Goal: Contribute content: Contribute content

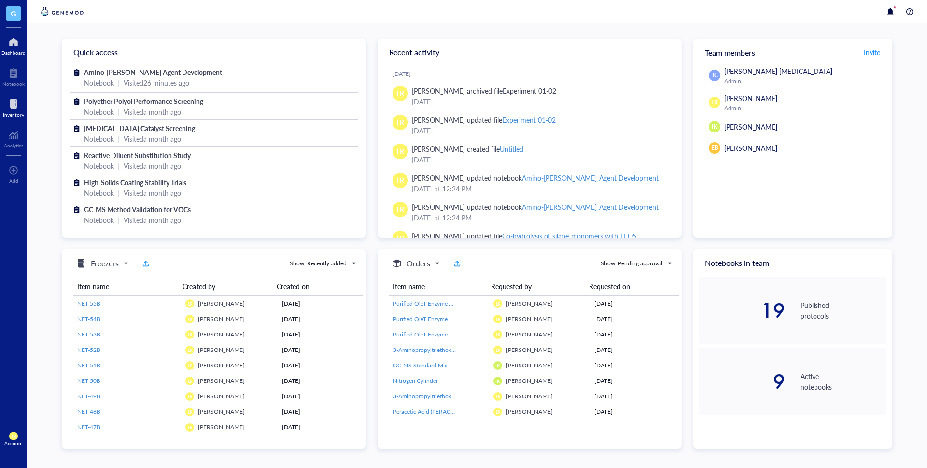
click at [21, 112] on div "Inventory" at bounding box center [13, 115] width 21 height 6
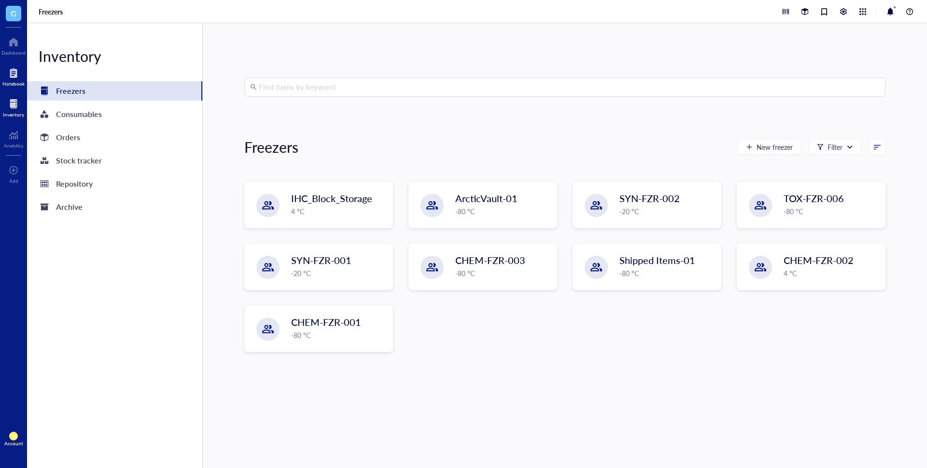
click at [15, 81] on div "Notebook" at bounding box center [13, 84] width 22 height 6
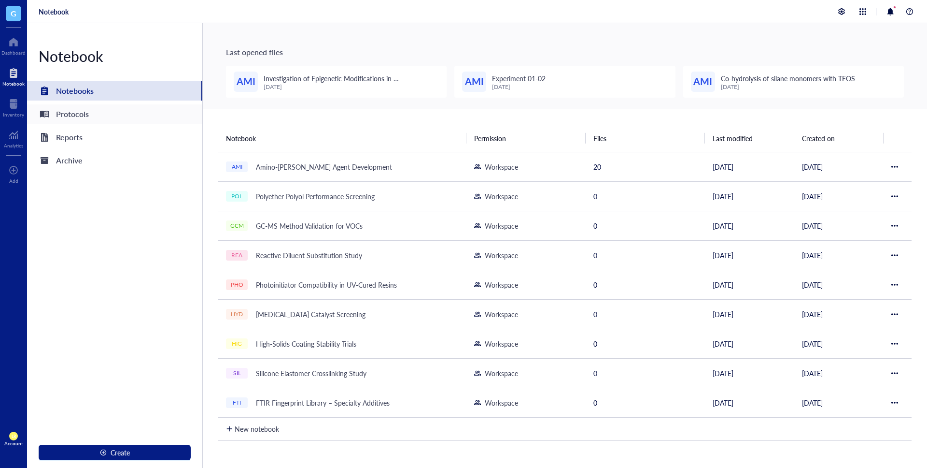
click at [54, 105] on div "Protocols" at bounding box center [114, 113] width 175 height 19
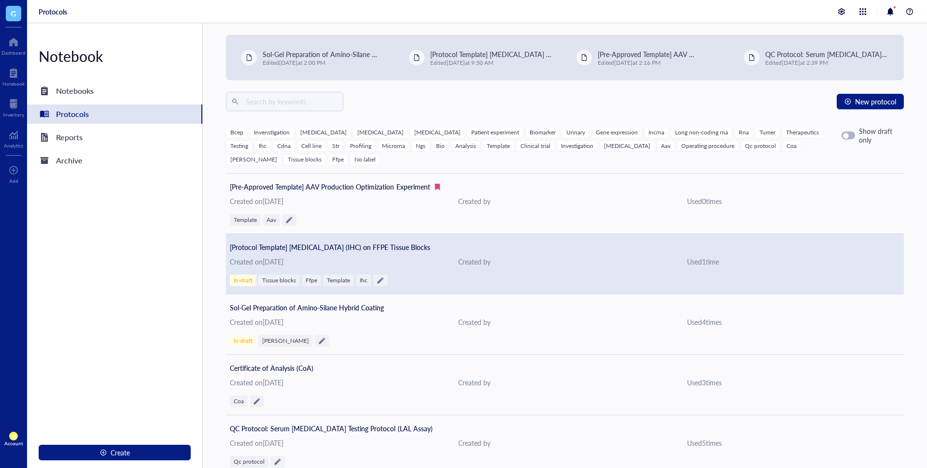
click at [373, 256] on div "Created on [DATE]" at bounding box center [336, 261] width 213 height 11
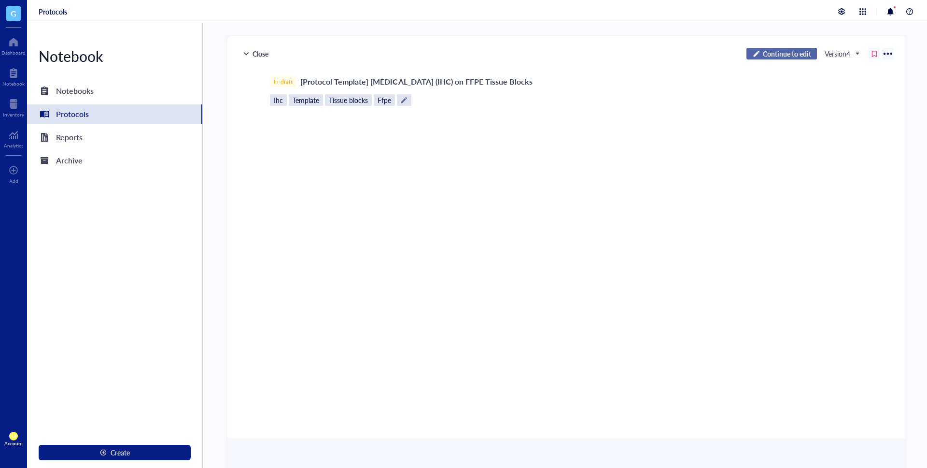
click at [777, 53] on span "Continue to edit" at bounding box center [787, 53] width 48 height 9
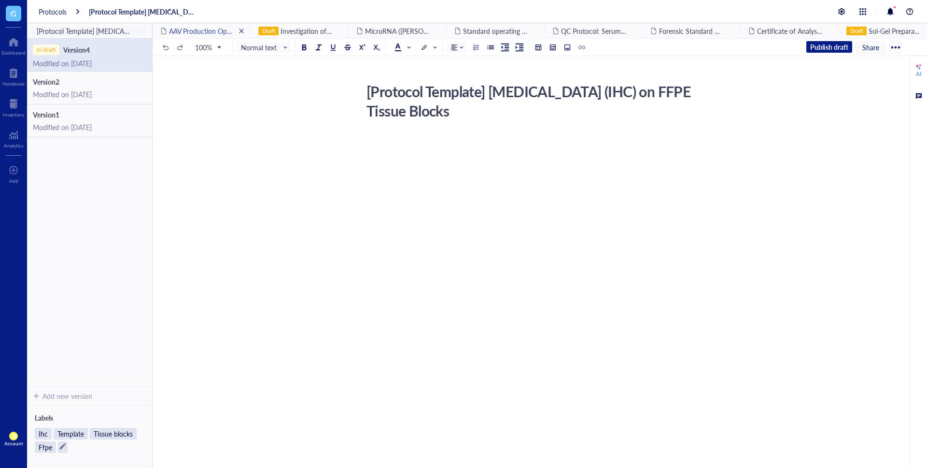
click at [241, 32] on span "close" at bounding box center [242, 31] width 6 height 6
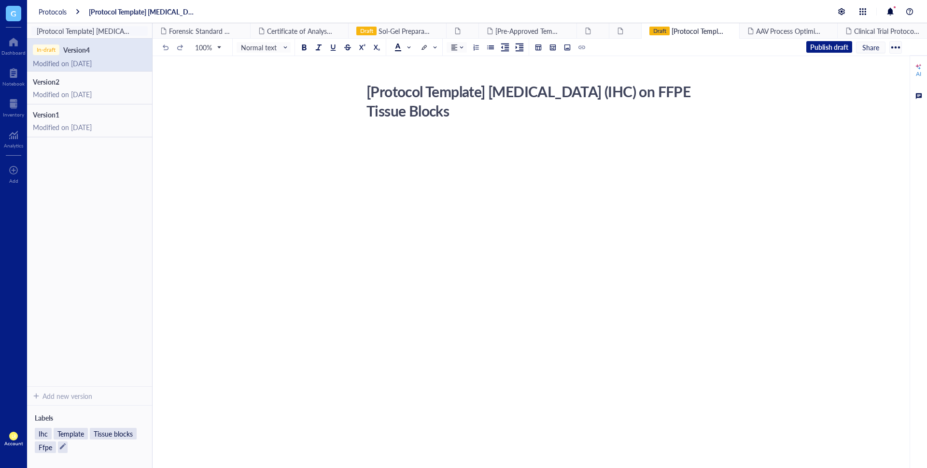
click at [241, 32] on span "close" at bounding box center [242, 31] width 6 height 6
click at [333, 32] on span "close" at bounding box center [331, 31] width 6 height 6
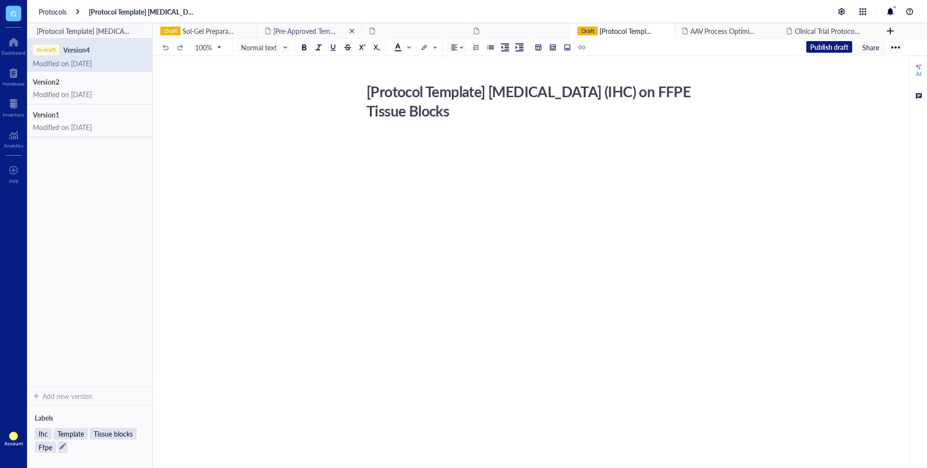
click at [351, 32] on span "close" at bounding box center [352, 31] width 6 height 6
click at [250, 30] on span "close" at bounding box center [248, 31] width 6 height 6
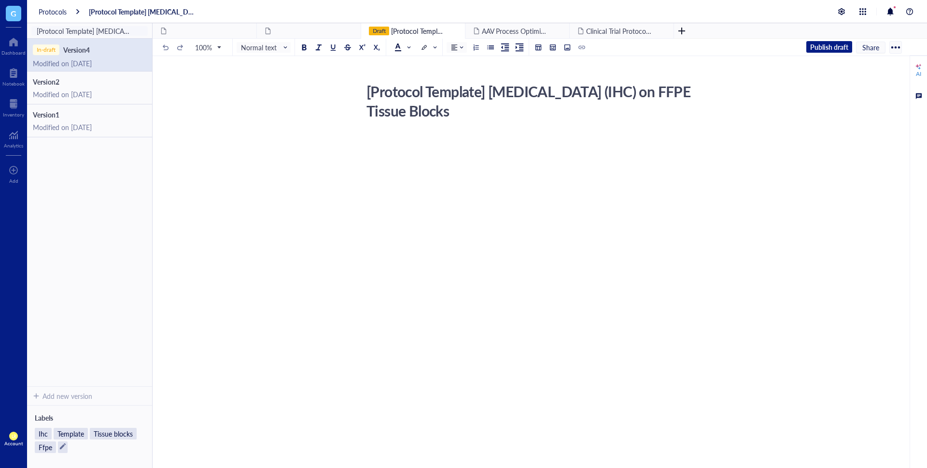
click at [250, 30] on span "close" at bounding box center [248, 31] width 6 height 6
click at [349, 30] on span "close" at bounding box center [352, 31] width 6 height 6
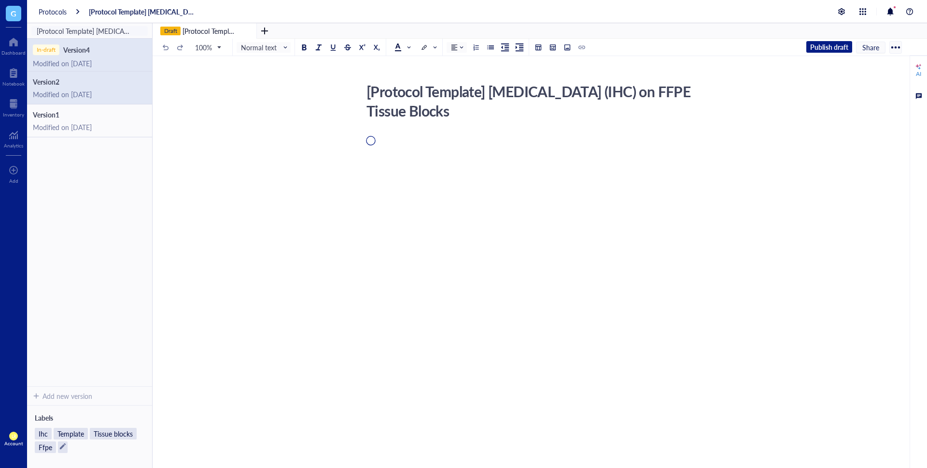
click at [116, 92] on div "Modified on [DATE]" at bounding box center [90, 94] width 114 height 9
click at [111, 60] on div "Modified on [DATE]" at bounding box center [90, 63] width 114 height 9
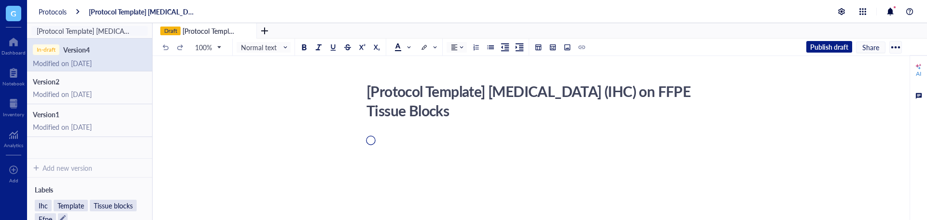
click at [59, 12] on div "Protocols" at bounding box center [53, 11] width 28 height 9
click at [66, 12] on div "Protocols" at bounding box center [53, 11] width 28 height 9
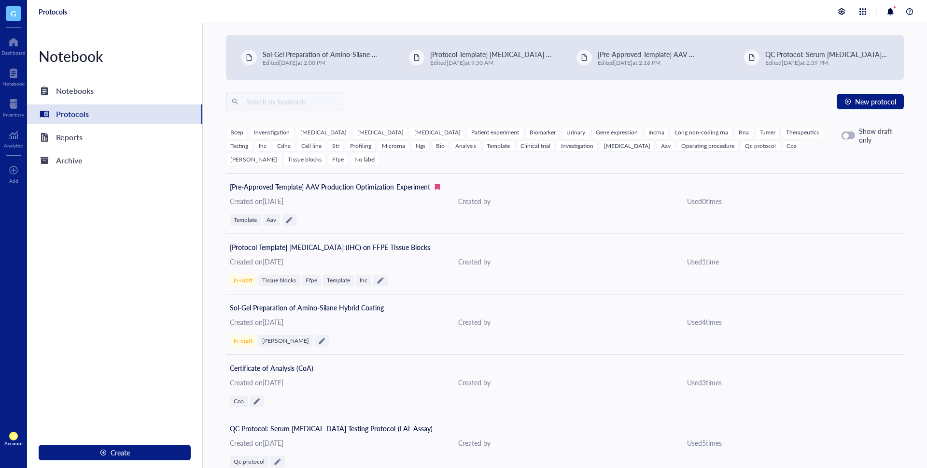
click at [149, 202] on div "Notebook Notebooks Protocols Reports Archive Create" at bounding box center [115, 245] width 176 height 444
